Goal: Transaction & Acquisition: Book appointment/travel/reservation

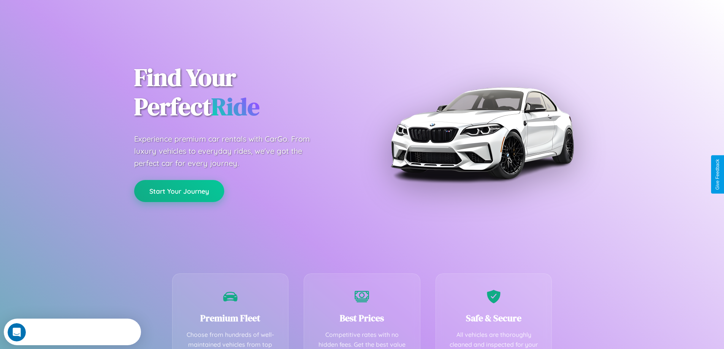
click at [179, 191] on button "Start Your Journey" at bounding box center [179, 191] width 90 height 22
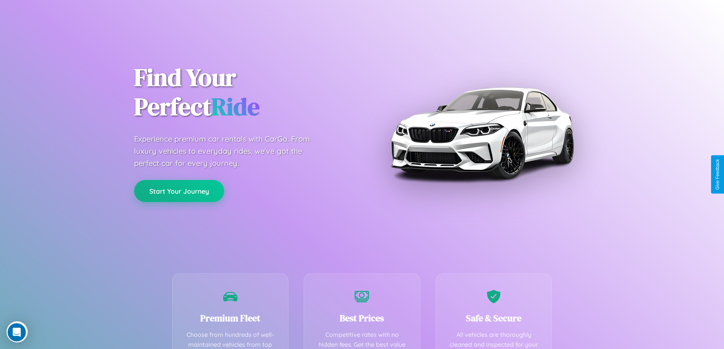
click at [179, 191] on button "Start Your Journey" at bounding box center [179, 191] width 90 height 22
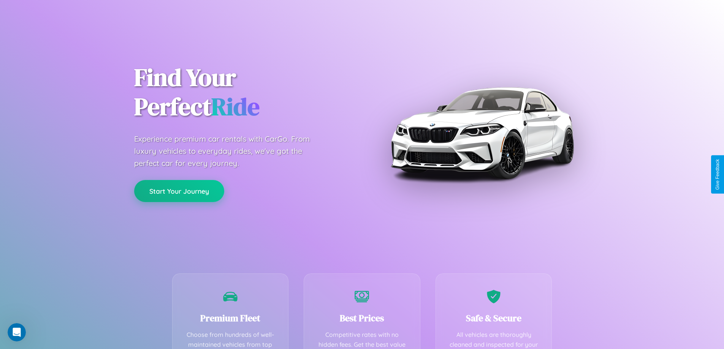
click at [179, 191] on button "Start Your Journey" at bounding box center [179, 191] width 90 height 22
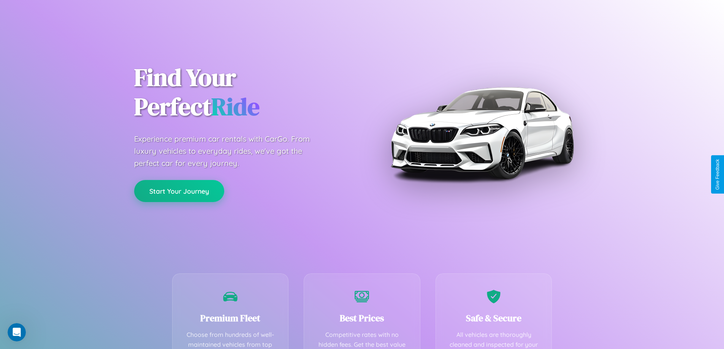
click at [179, 191] on button "Start Your Journey" at bounding box center [179, 191] width 90 height 22
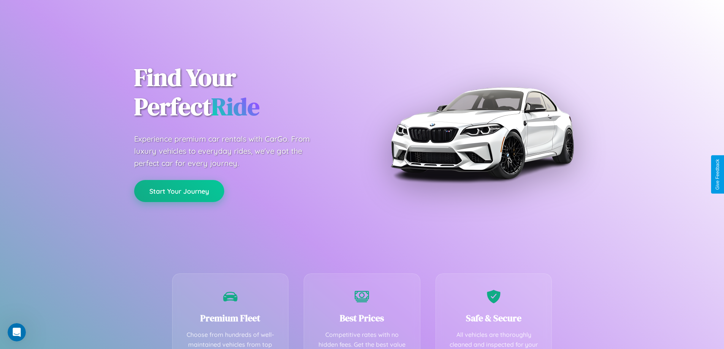
click at [179, 191] on button "Start Your Journey" at bounding box center [179, 191] width 90 height 22
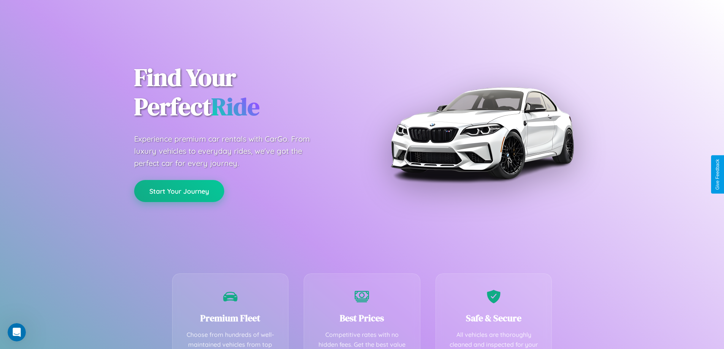
click at [179, 191] on button "Start Your Journey" at bounding box center [179, 191] width 90 height 22
